Goal: Information Seeking & Learning: Learn about a topic

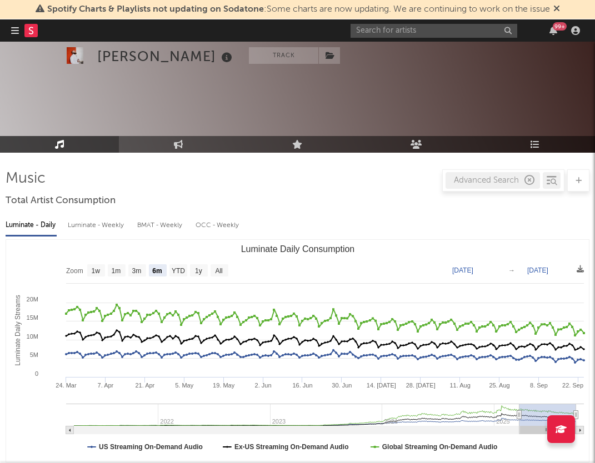
select select "6m"
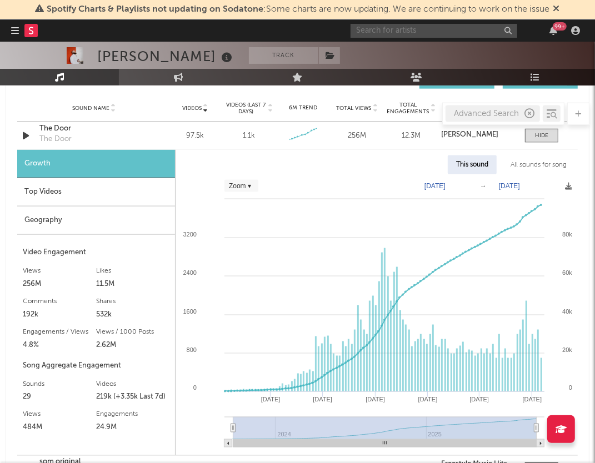
click at [403, 28] on input "text" at bounding box center [434, 31] width 167 height 14
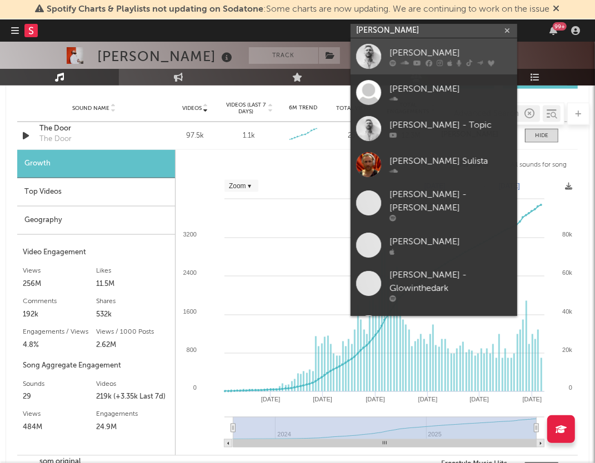
type input "[PERSON_NAME]"
click at [436, 54] on div "[PERSON_NAME]" at bounding box center [450, 52] width 122 height 13
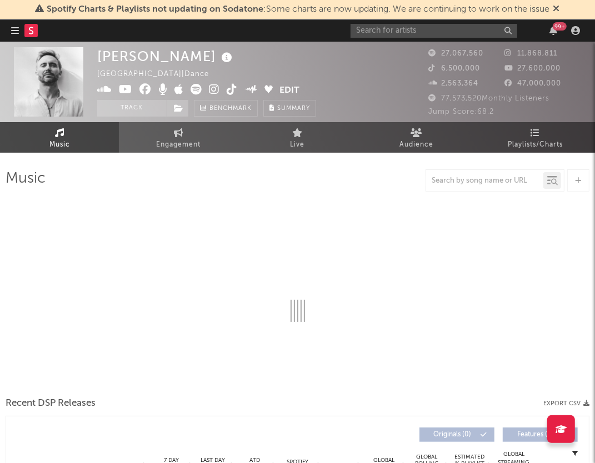
select select "6m"
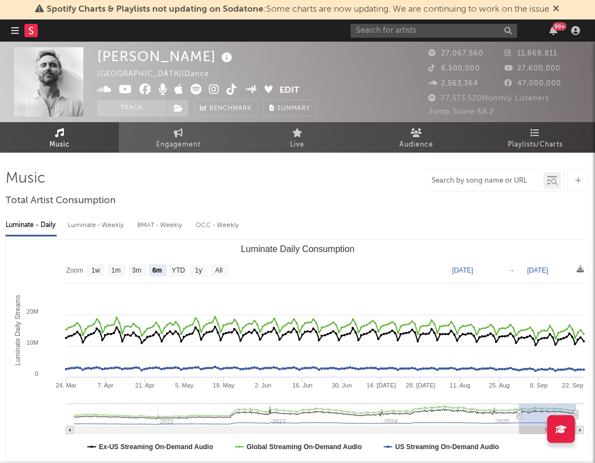
click at [493, 182] on input "text" at bounding box center [484, 181] width 117 height 9
click at [553, 184] on icon at bounding box center [554, 182] width 7 height 7
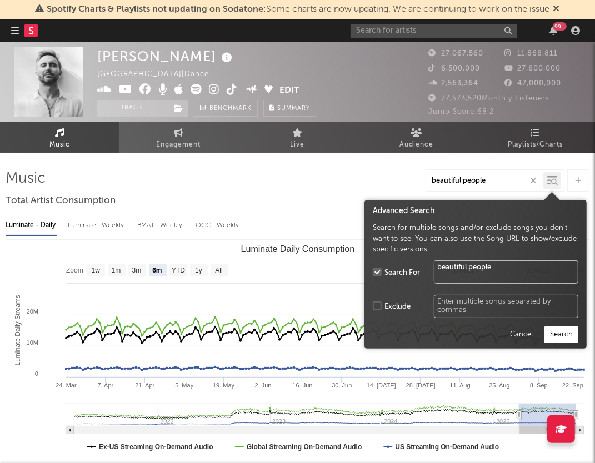
type input "beautiful people"
click at [569, 331] on button "Search" at bounding box center [561, 335] width 34 height 17
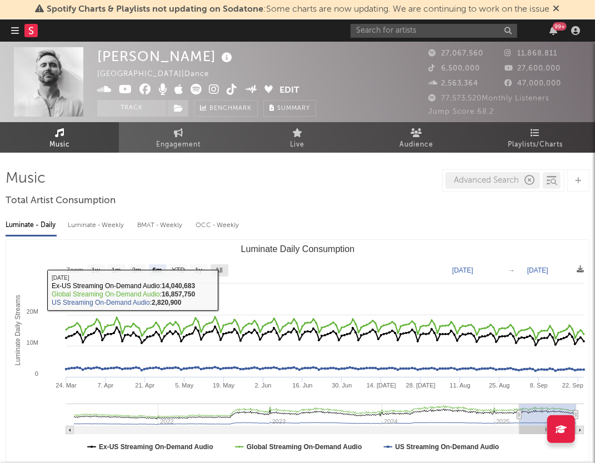
click at [221, 268] on text "All" at bounding box center [218, 271] width 7 height 8
select select "All"
type input "[DATE]"
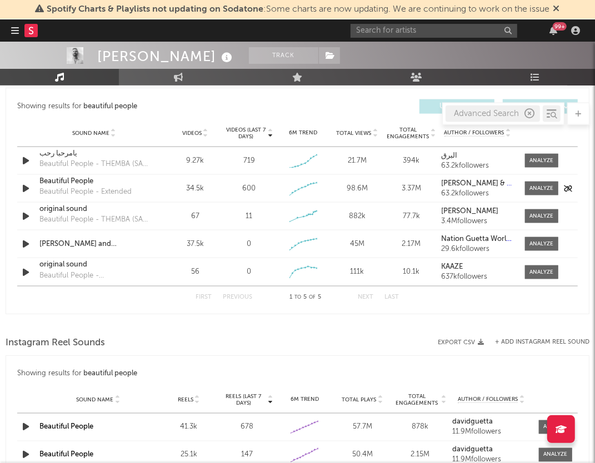
scroll to position [770, 0]
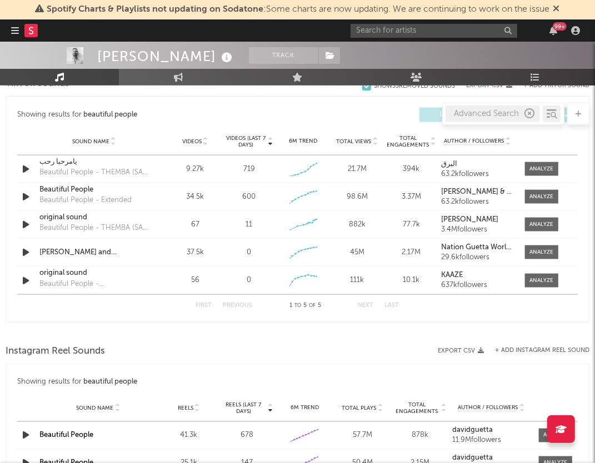
click at [202, 128] on div "Sound Name Videos Videos (last 7 days) Weekly Growth % 6M Trend Total Views Tot…" at bounding box center [297, 142] width 561 height 28
click at [203, 142] on icon at bounding box center [206, 144] width 6 height 4
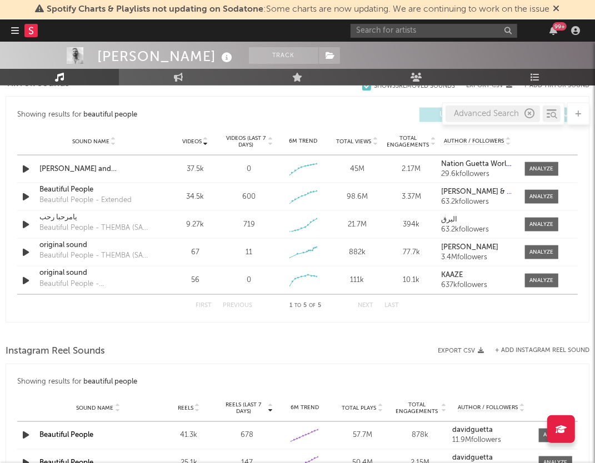
click at [206, 137] on icon at bounding box center [206, 139] width 6 height 4
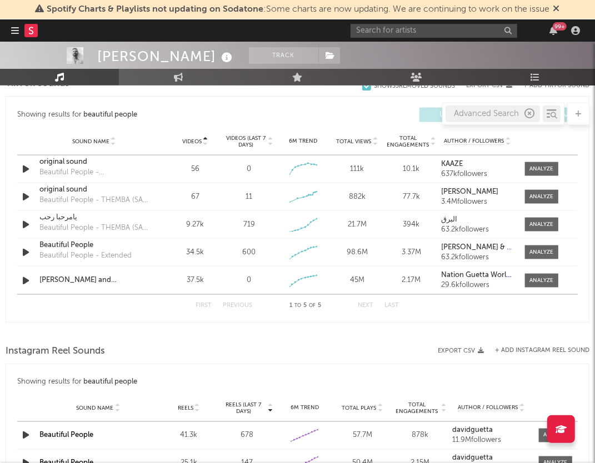
click at [206, 137] on icon at bounding box center [206, 139] width 6 height 4
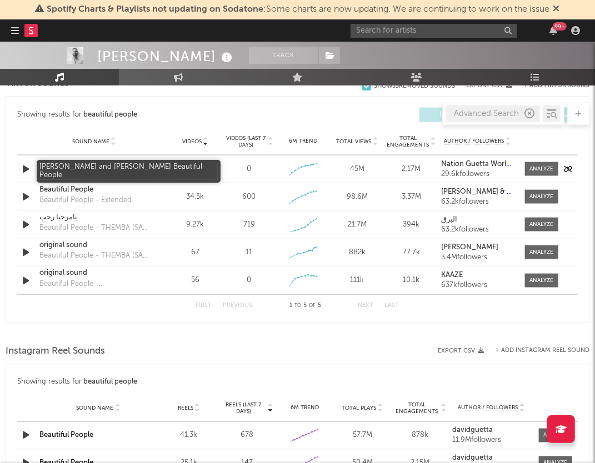
click at [141, 169] on div "[PERSON_NAME] and [PERSON_NAME] Beautiful People" at bounding box center [93, 169] width 109 height 11
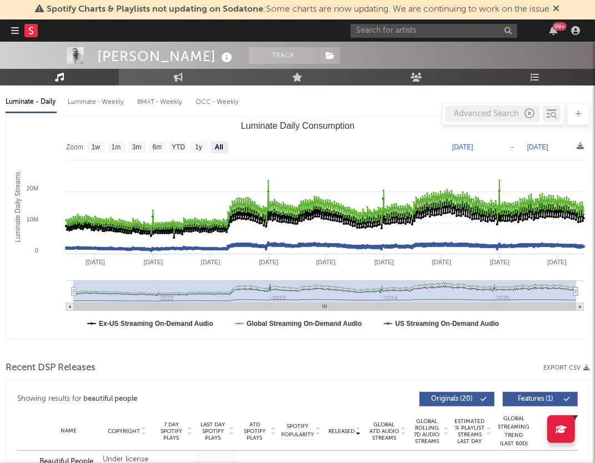
scroll to position [0, 0]
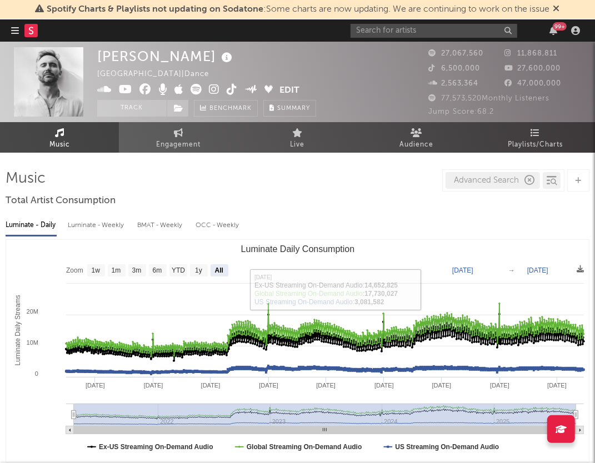
click at [488, 178] on div "Advanced Search" at bounding box center [493, 180] width 94 height 17
click at [533, 173] on div "Advanced Search" at bounding box center [493, 180] width 94 height 17
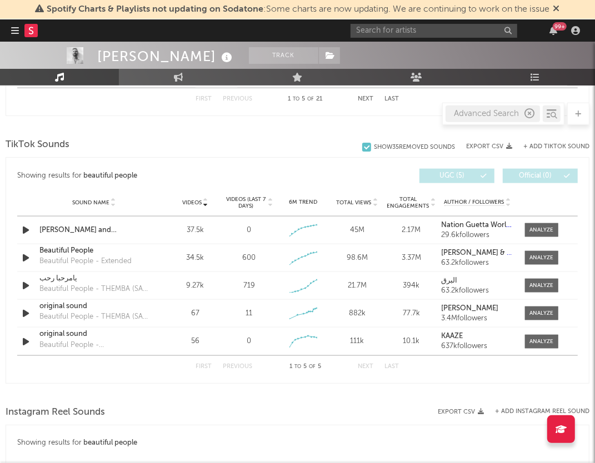
scroll to position [720, 0]
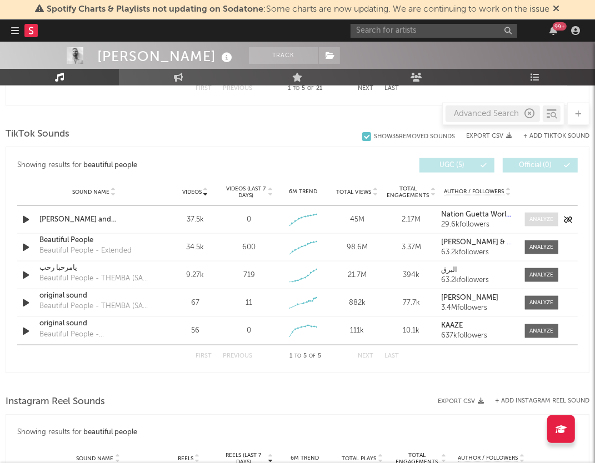
click at [540, 216] on div at bounding box center [541, 220] width 24 height 8
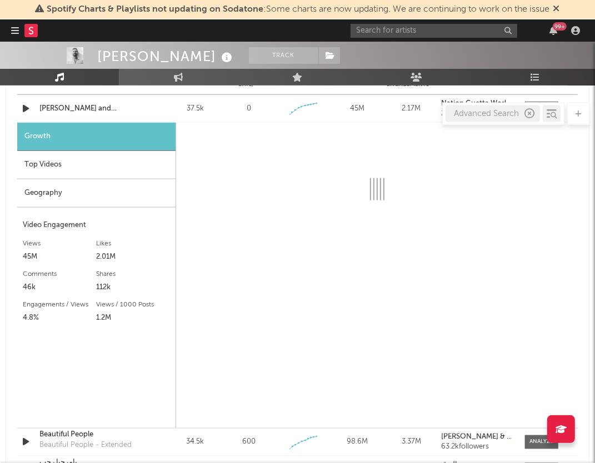
scroll to position [804, 0]
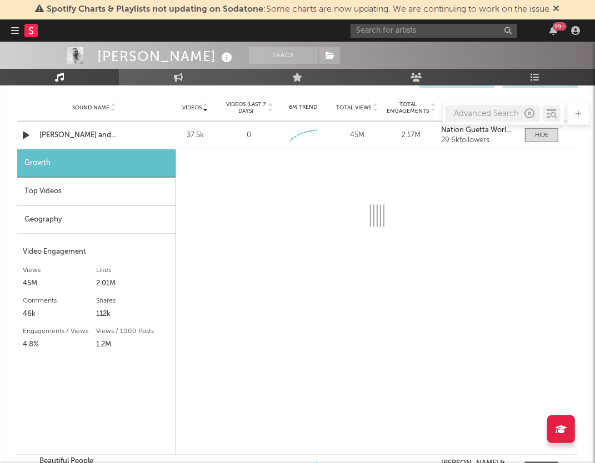
select select "6m"
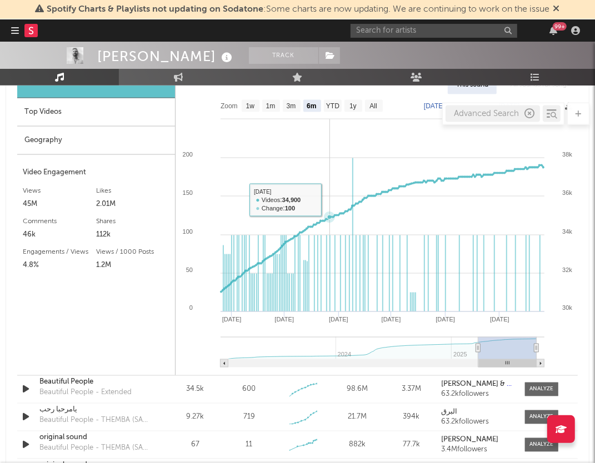
scroll to position [881, 0]
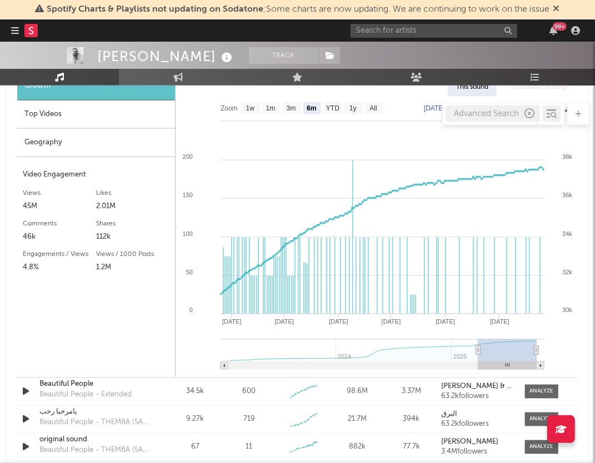
type input "[DATE]"
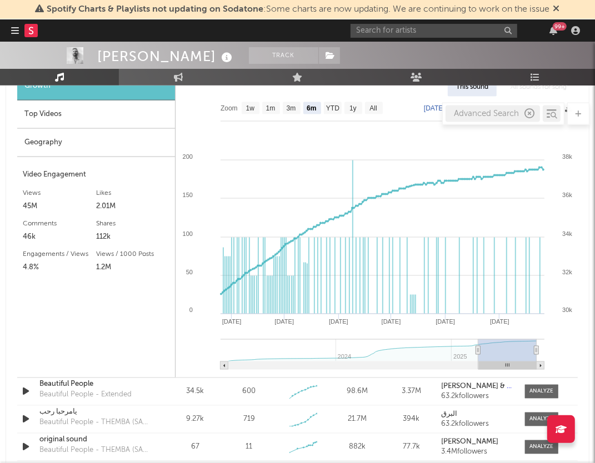
type input "[DATE]"
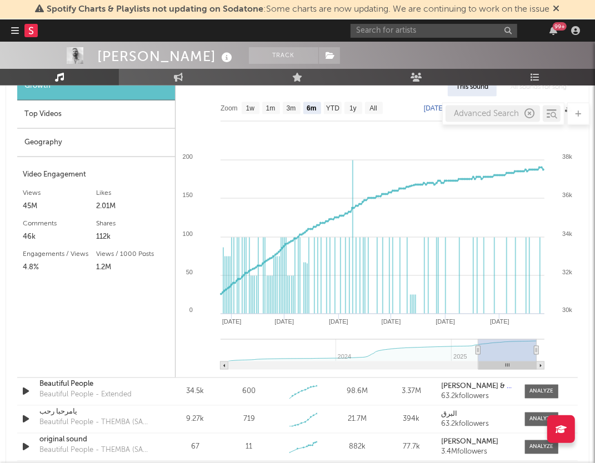
type input "[DATE]"
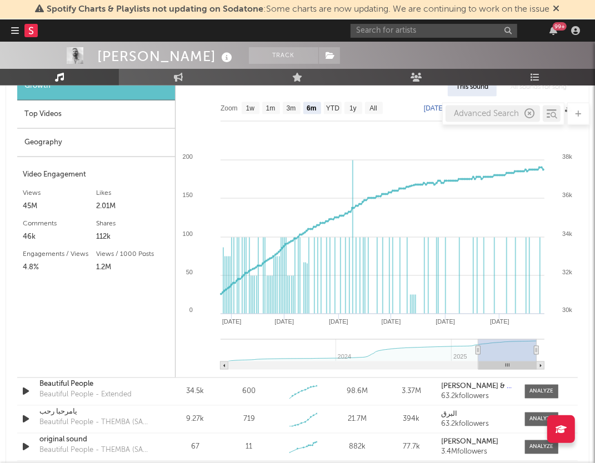
type input "[DATE]"
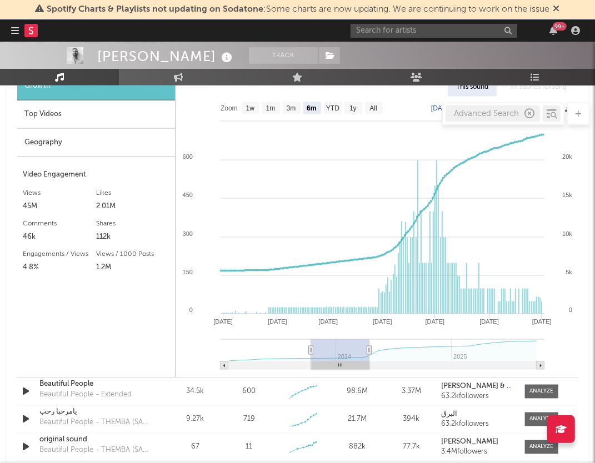
type input "[DATE]"
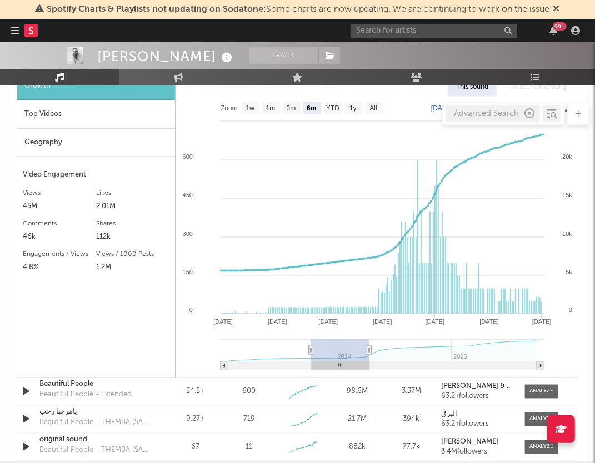
type input "[DATE]"
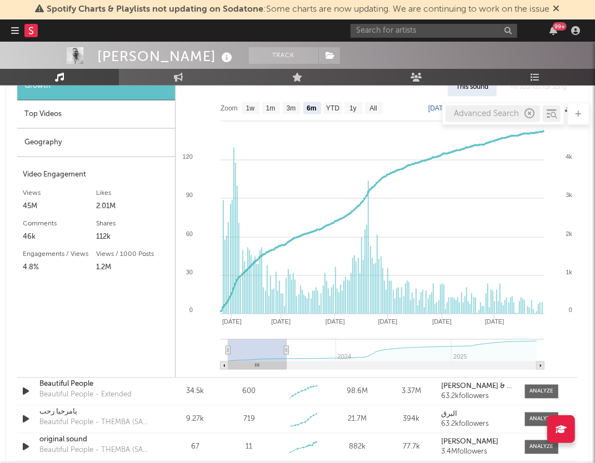
drag, startPoint x: 512, startPoint y: 351, endPoint x: 211, endPoint y: 351, distance: 301.1
click at [210, 351] on icon "Created with Highcharts 10.3.3 [DATE] '[DATE] May '[DATE] Mar '[DATE] 2024 2025…" at bounding box center [377, 237] width 402 height 281
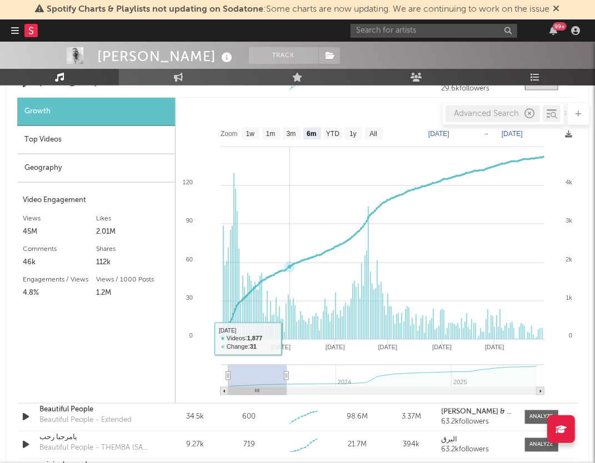
scroll to position [853, 0]
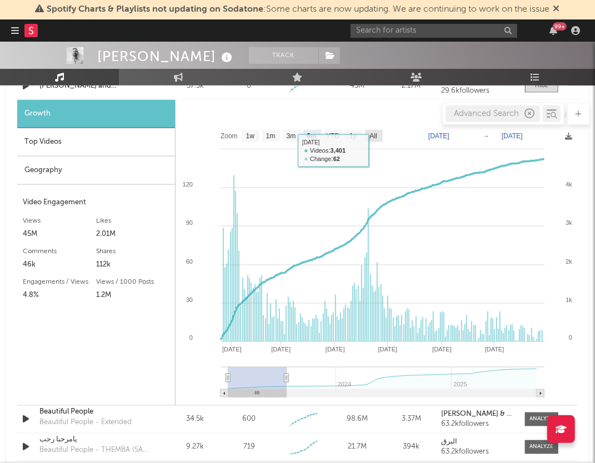
click at [375, 133] on text "All" at bounding box center [372, 137] width 7 height 8
select select "All"
type input "[DATE]"
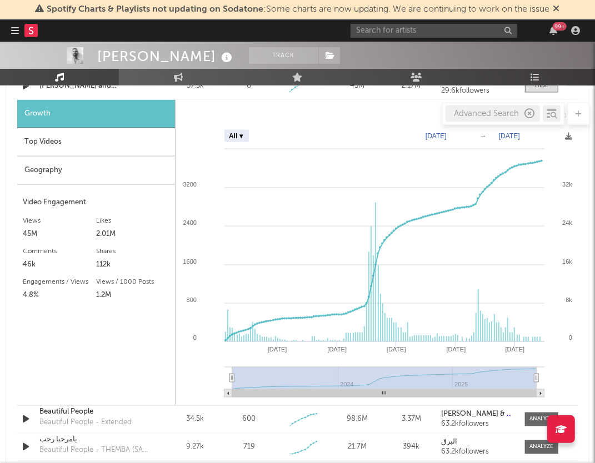
select select "Zoom"
type input "[DATE]"
select select "Zoom"
type input "[DATE]"
select select "Zoom"
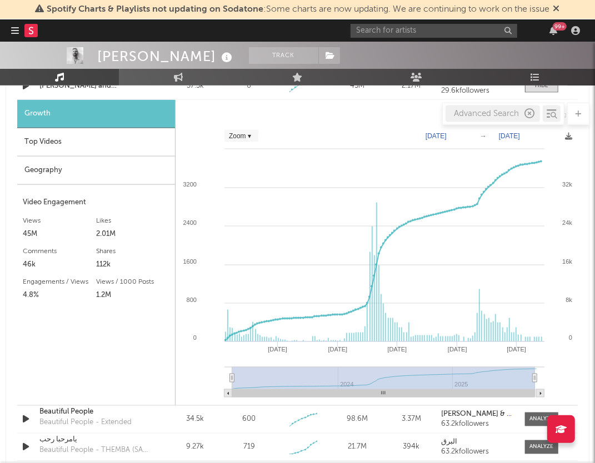
type input "[DATE]"
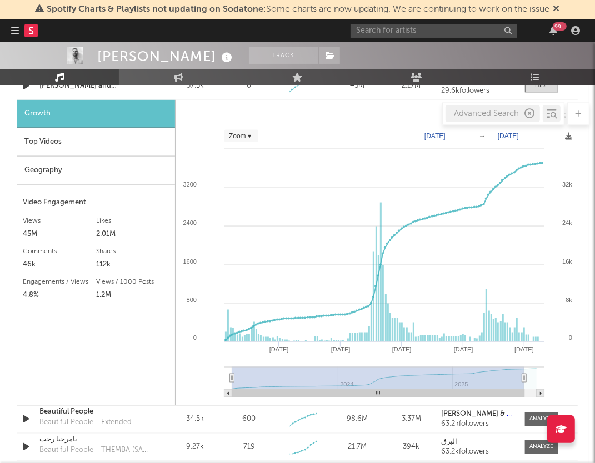
select select "Zoom"
type input "[DATE]"
select select "Zoom"
type input "[DATE]"
select select "Zoom"
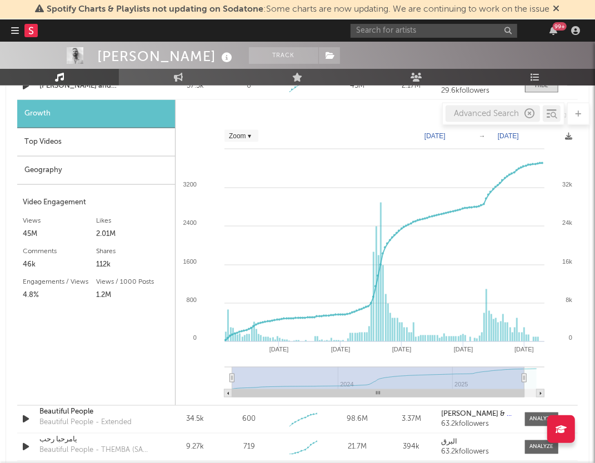
type input "[DATE]"
select select "Zoom"
type input "[DATE]"
select select "Zoom"
type input "[DATE]"
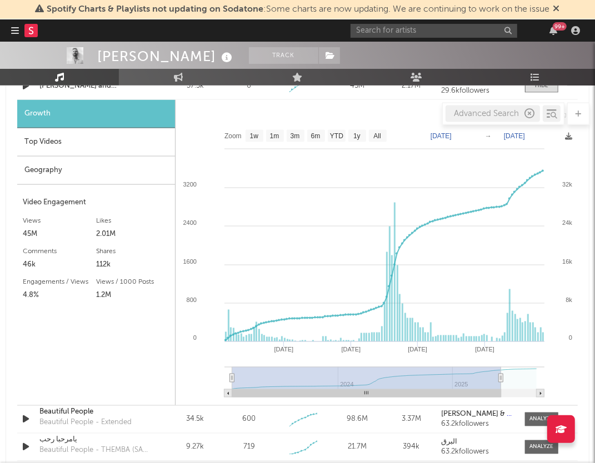
select select "Zoom"
type input "[DATE]"
select select "Zoom"
type input "[DATE]"
select select "Zoom"
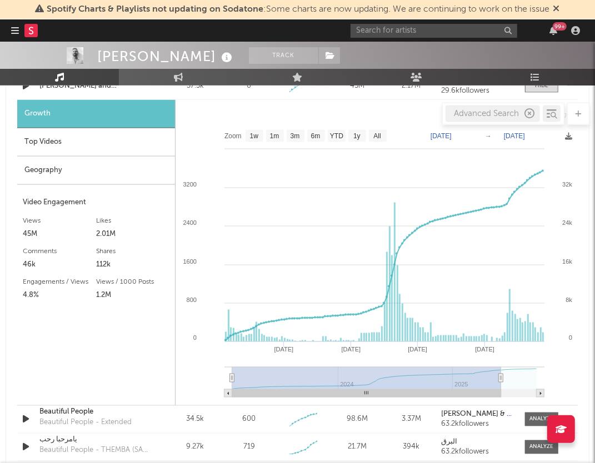
type input "[DATE]"
select select "Zoom"
type input "[DATE]"
select select "Zoom"
type input "[DATE]"
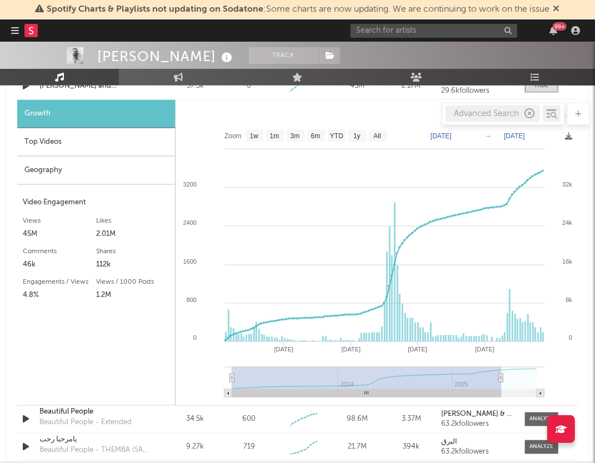
select select "Zoom"
type input "[DATE]"
select select "Zoom"
type input "[DATE]"
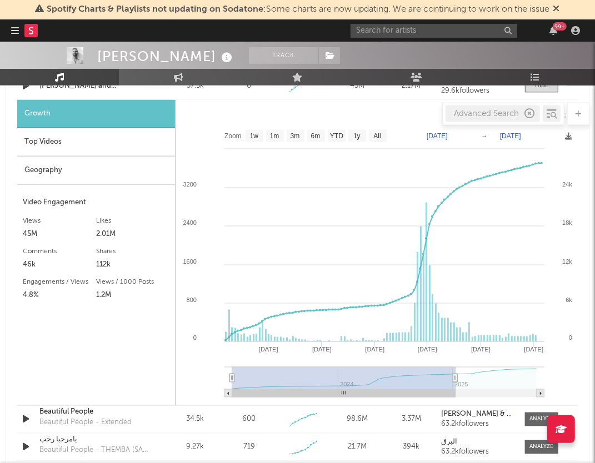
select select "Zoom"
type input "[DATE]"
select select "Zoom"
type input "[DATE]"
select select "Zoom"
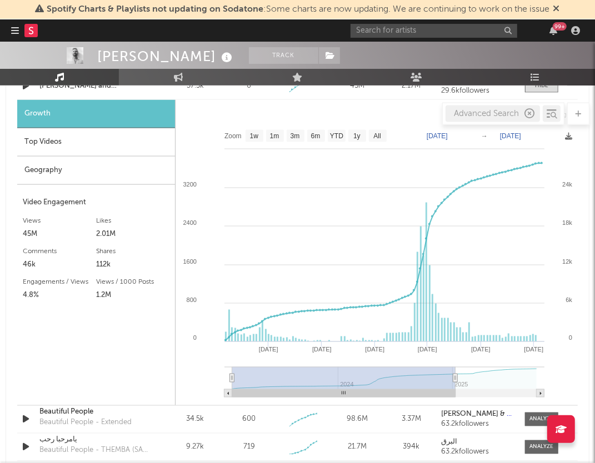
type input "[DATE]"
select select "Zoom"
type input "[DATE]"
select select "Zoom"
type input "[DATE]"
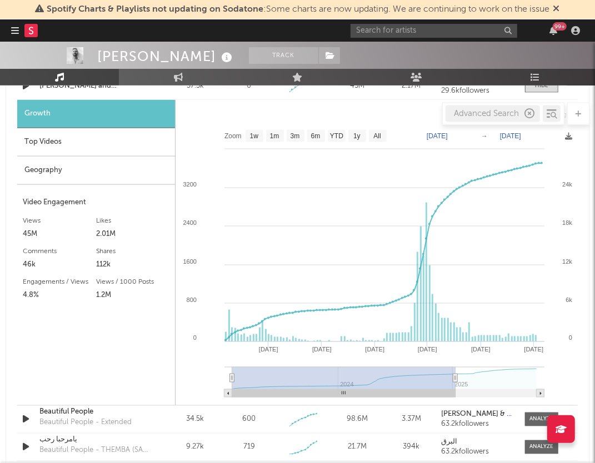
select select "Zoom"
type input "[DATE]"
select select "Zoom"
type input "[DATE]"
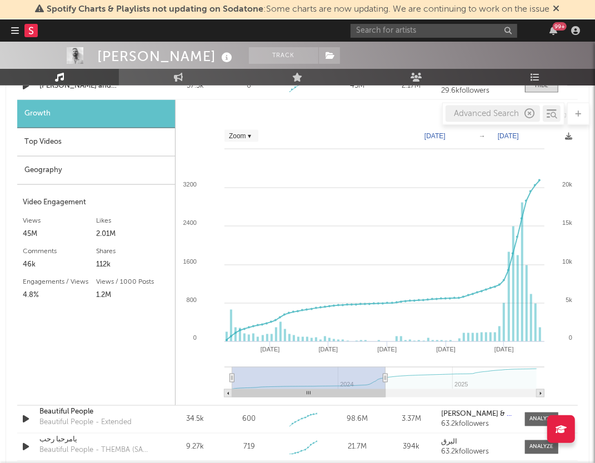
select select "Zoom"
type input "[DATE]"
select select "Zoom"
type input "[DATE]"
select select "Zoom"
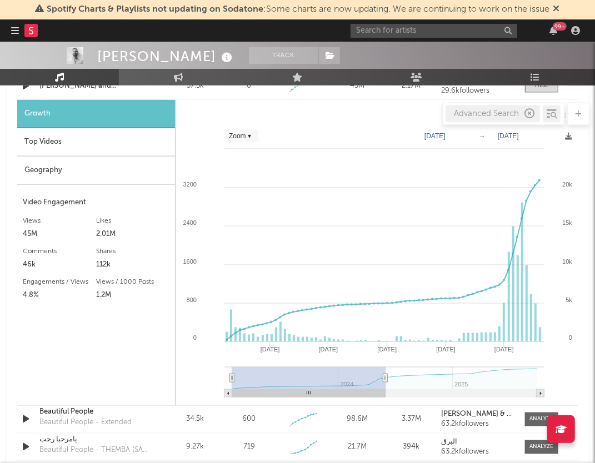
type input "[DATE]"
select select "Zoom"
type input "[DATE]"
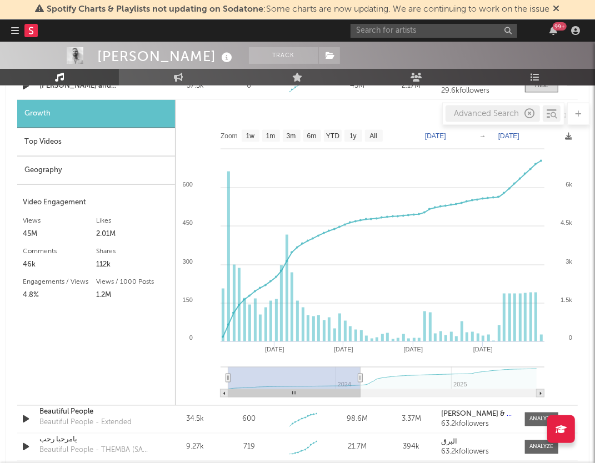
drag, startPoint x: 535, startPoint y: 377, endPoint x: 361, endPoint y: 383, distance: 174.6
click at [361, 383] on g at bounding box center [383, 382] width 324 height 31
type input "[DATE]"
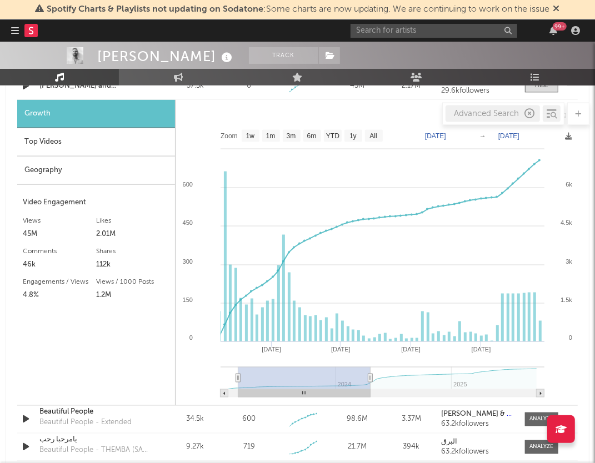
select select "Zoom"
type input "[DATE]"
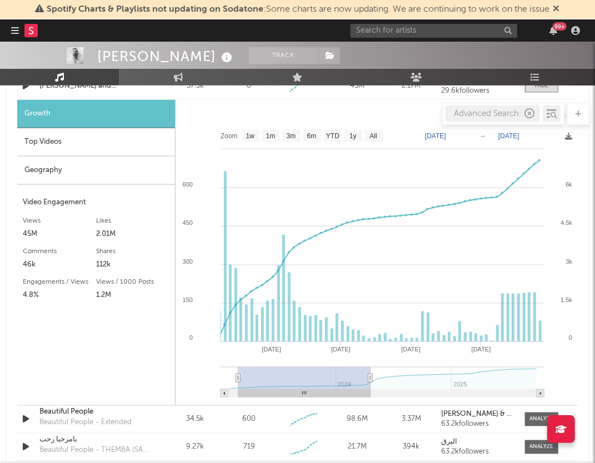
type input "[DATE]"
select select "Zoom"
type input "[DATE]"
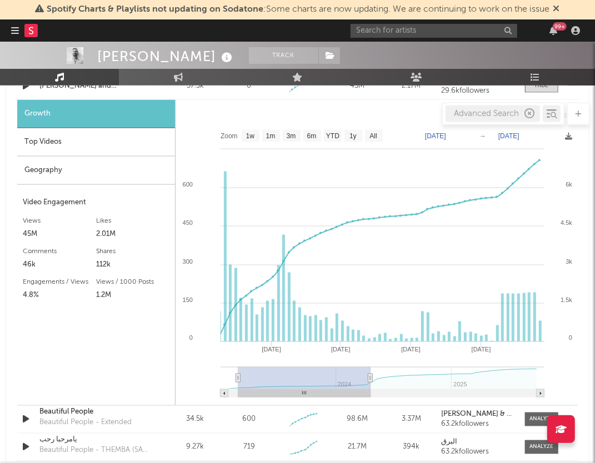
type input "[DATE]"
select select "Zoom"
type input "[DATE]"
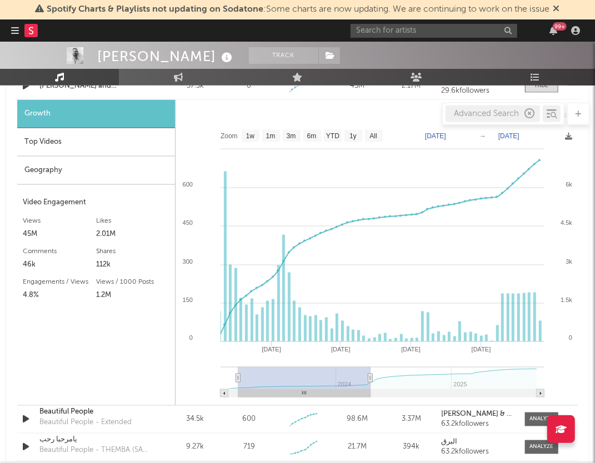
select select "Zoom"
type input "[DATE]"
select select "Zoom"
type input "[DATE]"
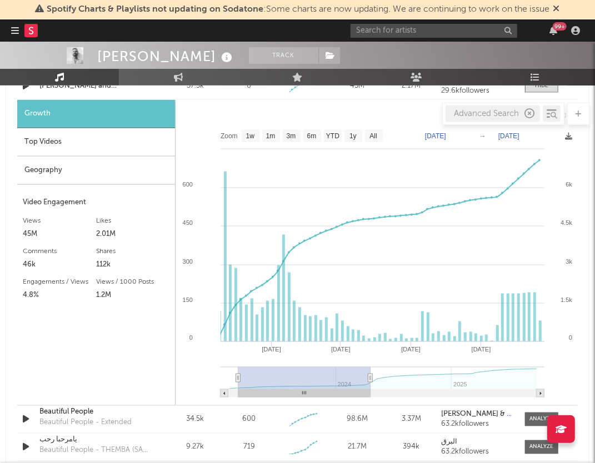
type input "[DATE]"
select select "Zoom"
type input "[DATE]"
select select "Zoom"
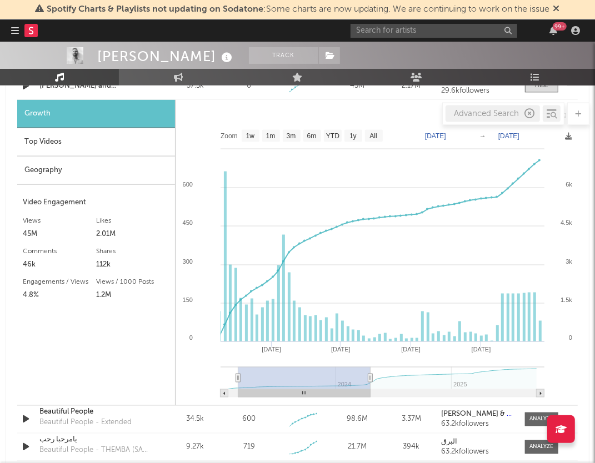
type input "[DATE]"
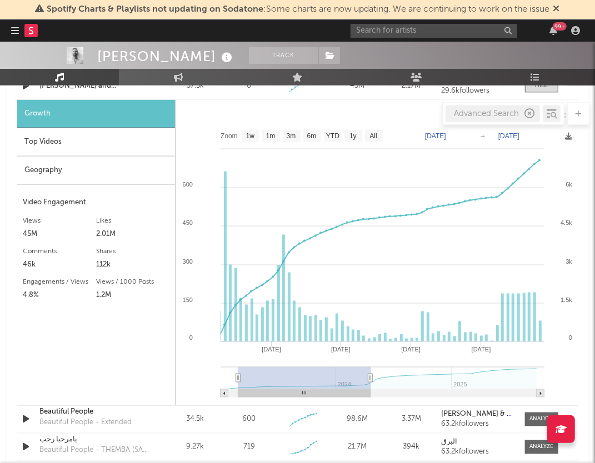
type input "[DATE]"
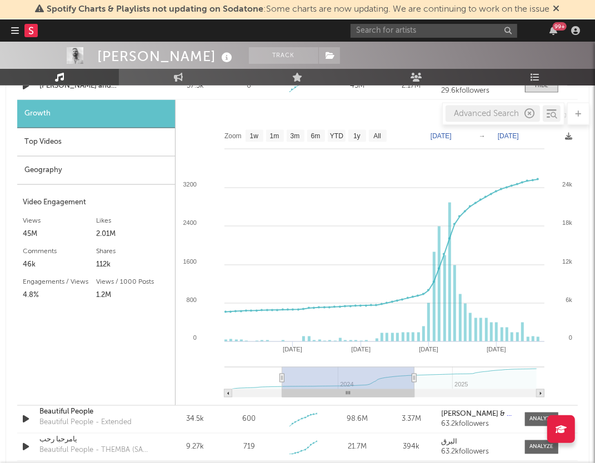
type input "[DATE]"
select select "Zoom"
type input "[DATE]"
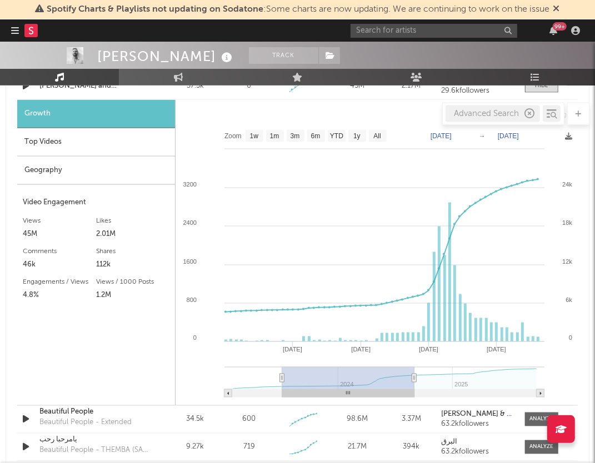
select select "Zoom"
type input "[DATE]"
select select "Zoom"
type input "[DATE]"
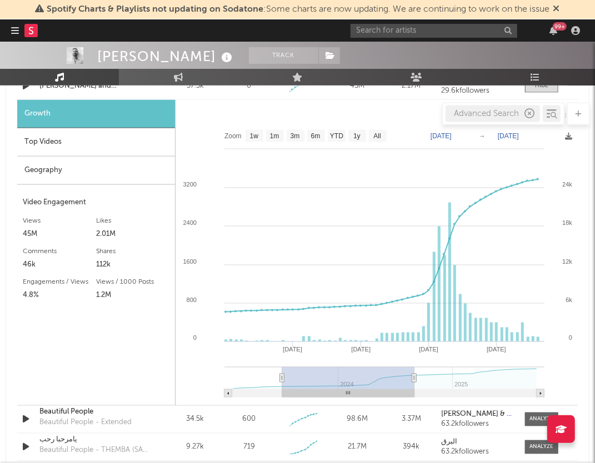
type input "[DATE]"
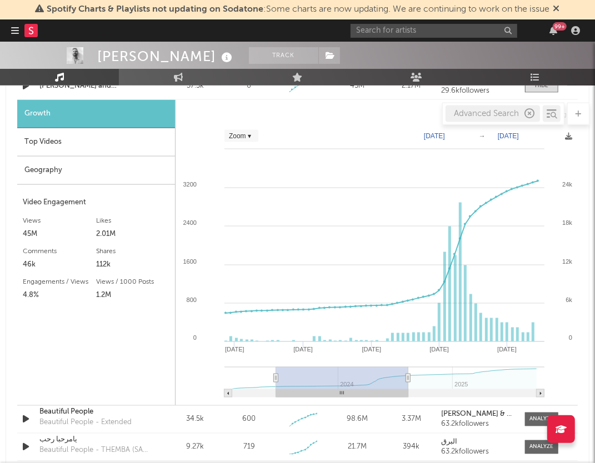
select select "Zoom"
type input "[DATE]"
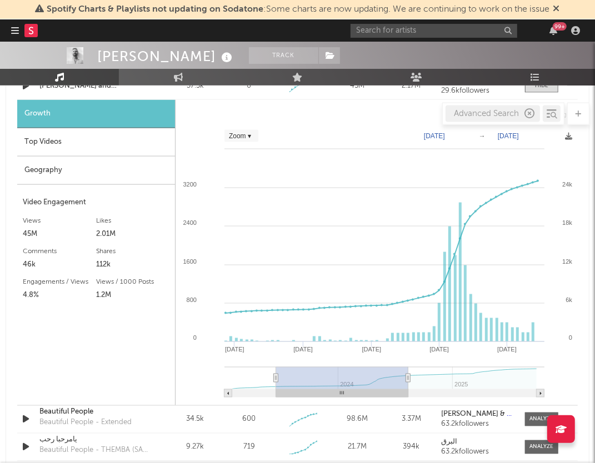
type input "[DATE]"
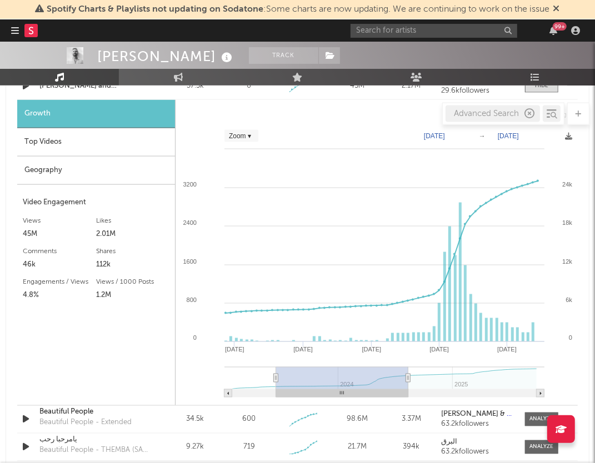
type input "[DATE]"
select select "Zoom"
type input "[DATE]"
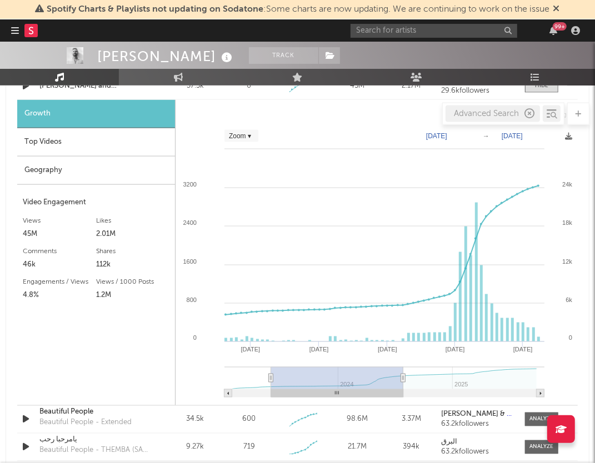
select select "Zoom"
type input "[DATE]"
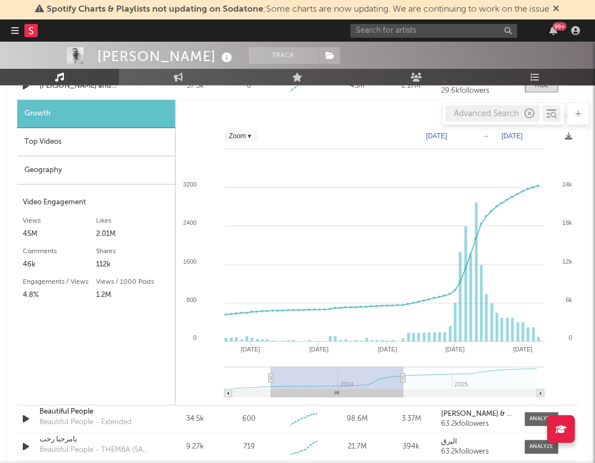
type input "[DATE]"
select select "Zoom"
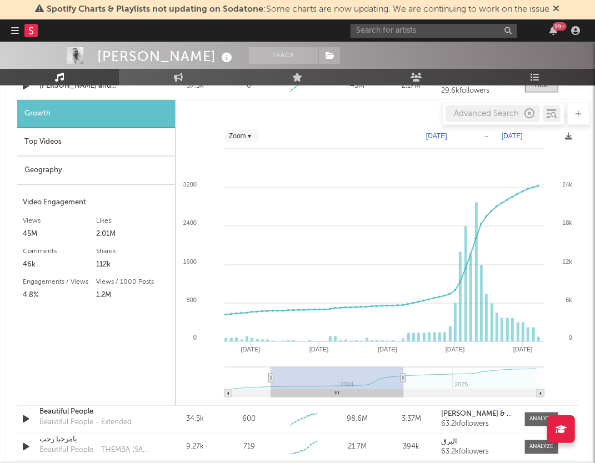
type input "[DATE]"
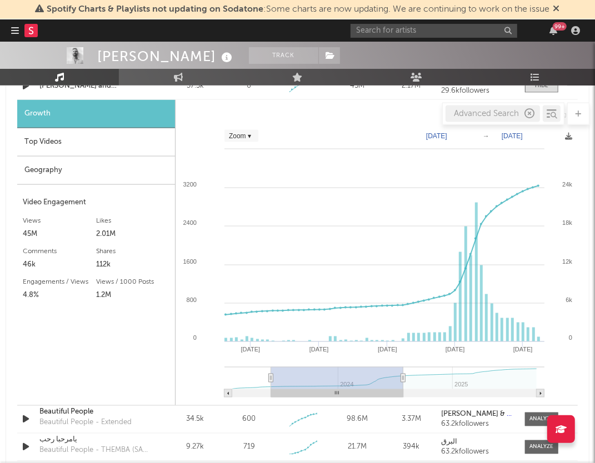
type input "[DATE]"
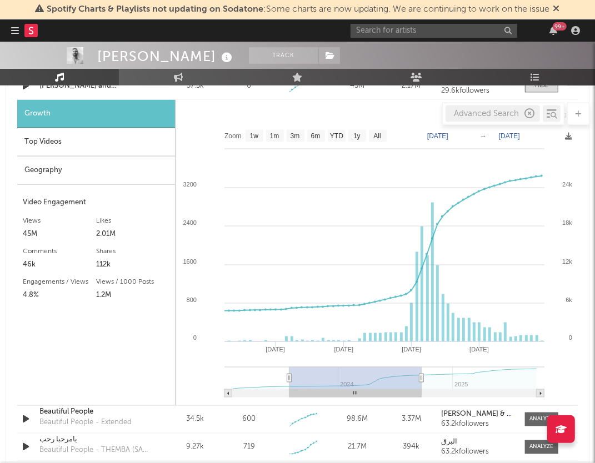
type input "[DATE]"
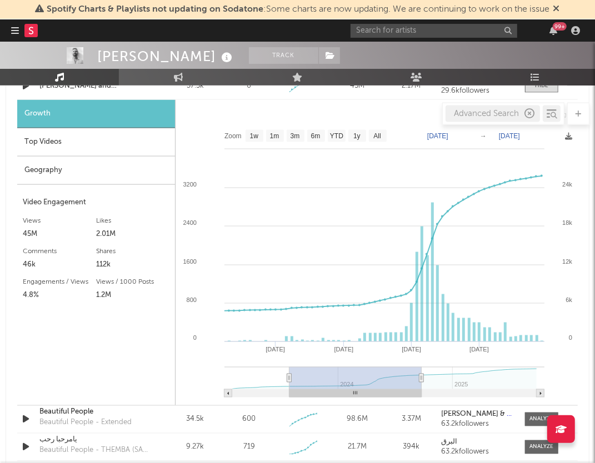
type input "[DATE]"
select select "Zoom"
type input "[DATE]"
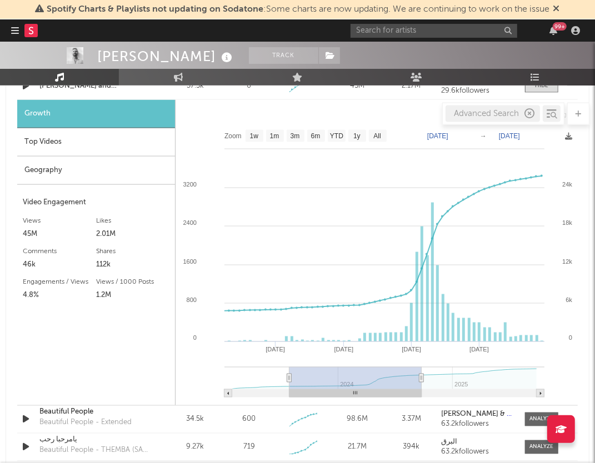
type input "[DATE]"
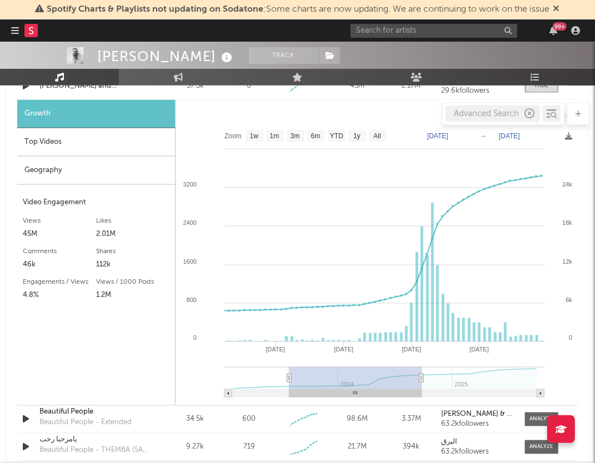
select select "Zoom"
type input "[DATE]"
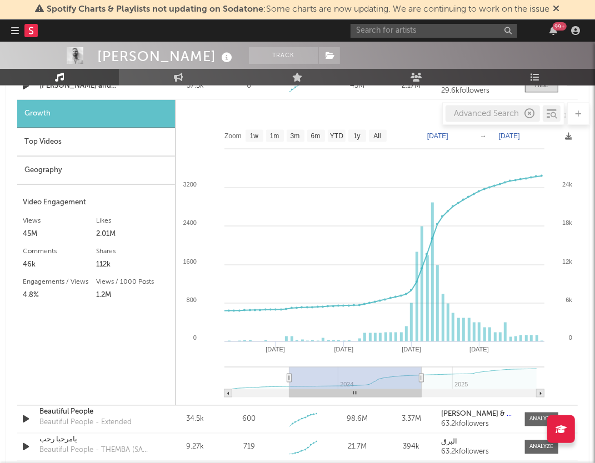
select select "Zoom"
type input "[DATE]"
select select "Zoom"
type input "[DATE]"
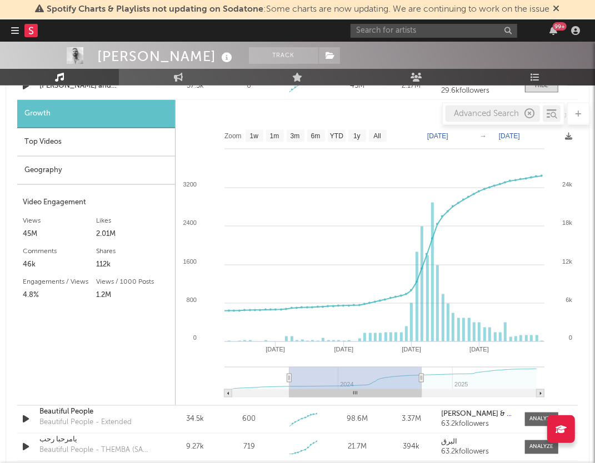
type input "[DATE]"
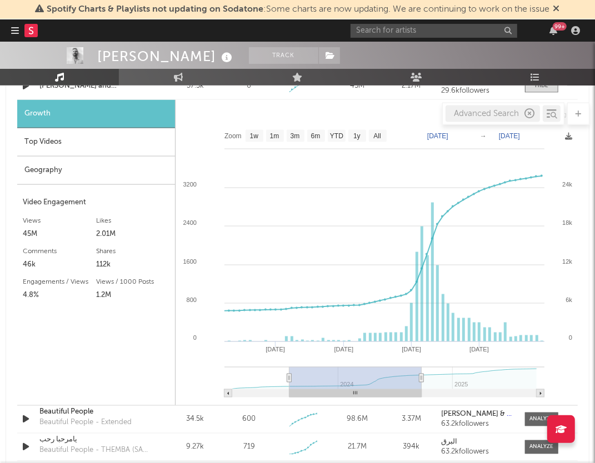
type input "[DATE]"
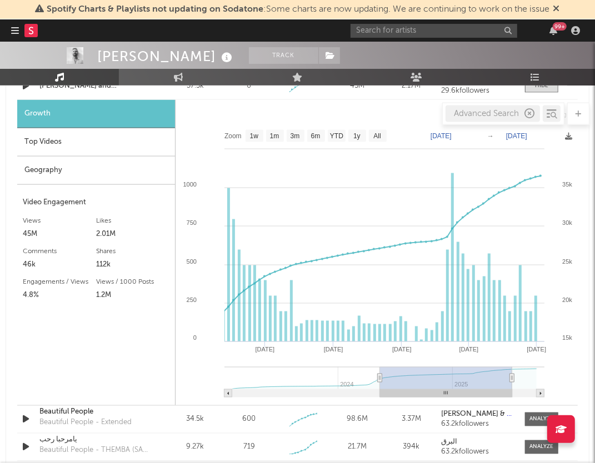
select select "Zoom"
type input "[DATE]"
select select "Zoom"
type input "[DATE]"
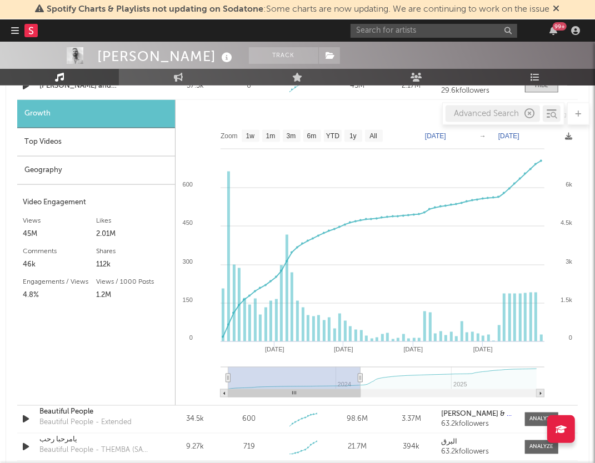
drag, startPoint x: 294, startPoint y: 372, endPoint x: 229, endPoint y: 369, distance: 65.1
click at [229, 369] on rect at bounding box center [294, 378] width 132 height 22
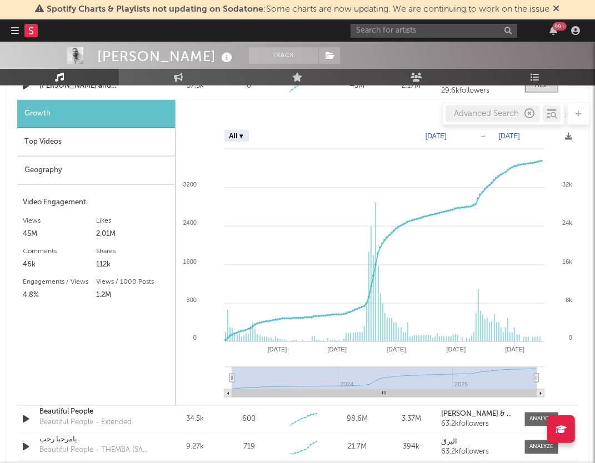
drag, startPoint x: 360, startPoint y: 376, endPoint x: 586, endPoint y: 381, distance: 225.6
click at [586, 381] on div "Showing results for beautiful people Videos Sound Name Videos Videos (last 7 da…" at bounding box center [298, 279] width 584 height 533
drag, startPoint x: 536, startPoint y: 376, endPoint x: 571, endPoint y: 374, distance: 34.5
click at [571, 375] on icon "Created with Highcharts 10.3.3 Jan '[DATE] [DATE] '[DATE] [DATE] '25 2024 2025 …" at bounding box center [377, 264] width 402 height 281
